Goal: Navigation & Orientation: Find specific page/section

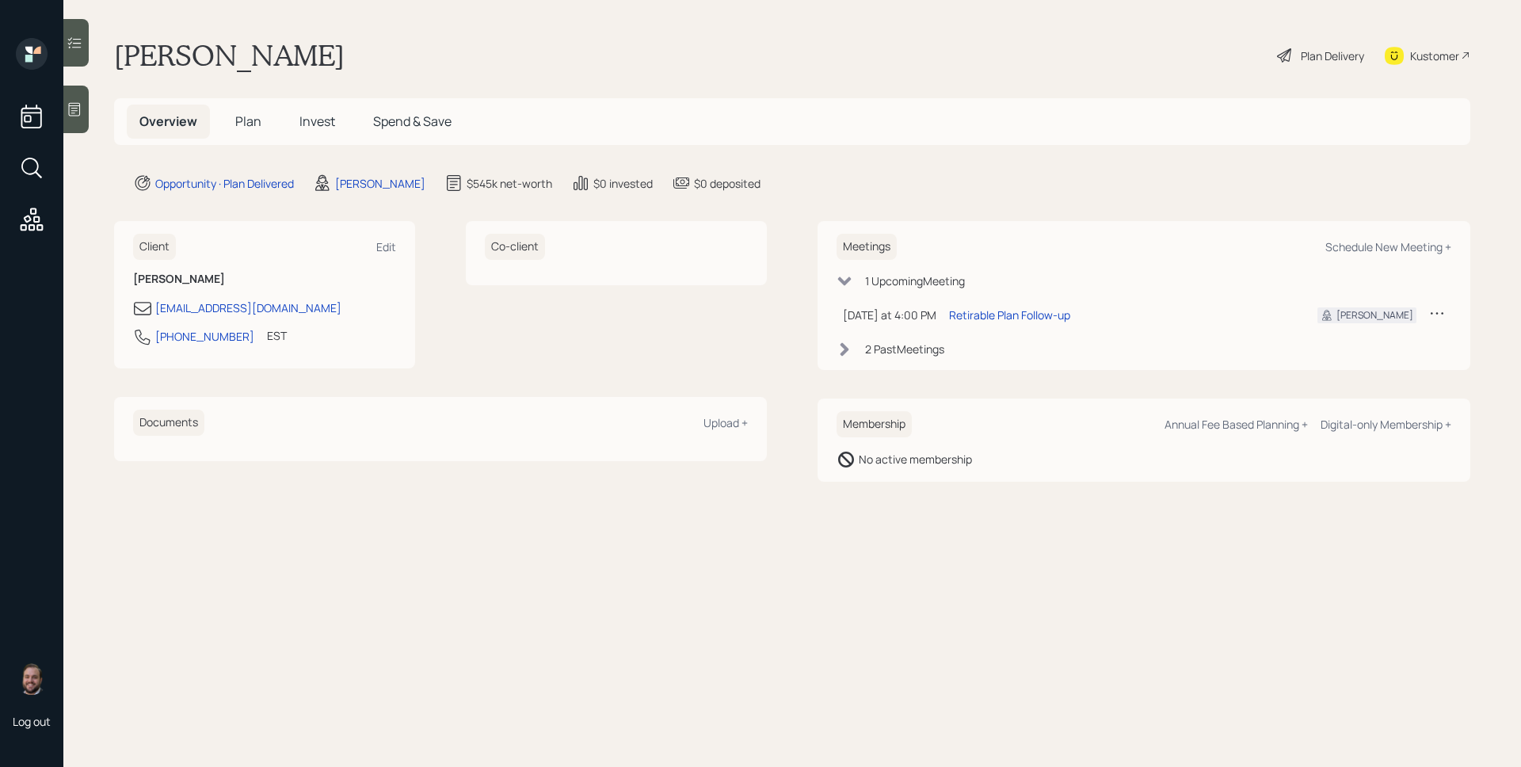
click at [78, 105] on icon at bounding box center [75, 109] width 16 height 16
